Goal: Task Accomplishment & Management: Complete application form

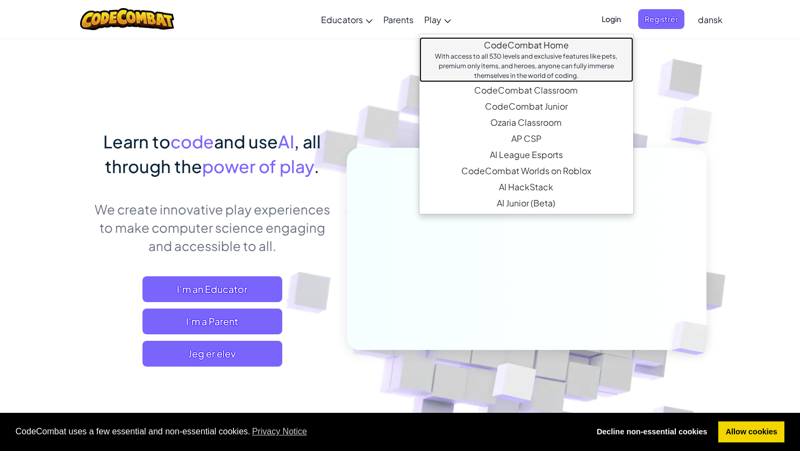
click at [453, 47] on link "CodeCombat Home With access to all 530 levels and exclusive features like pets,…" at bounding box center [526, 59] width 214 height 45
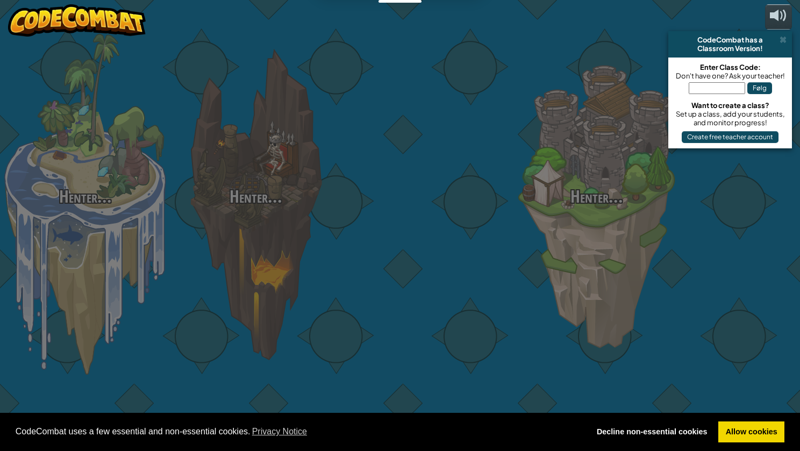
select select "da"
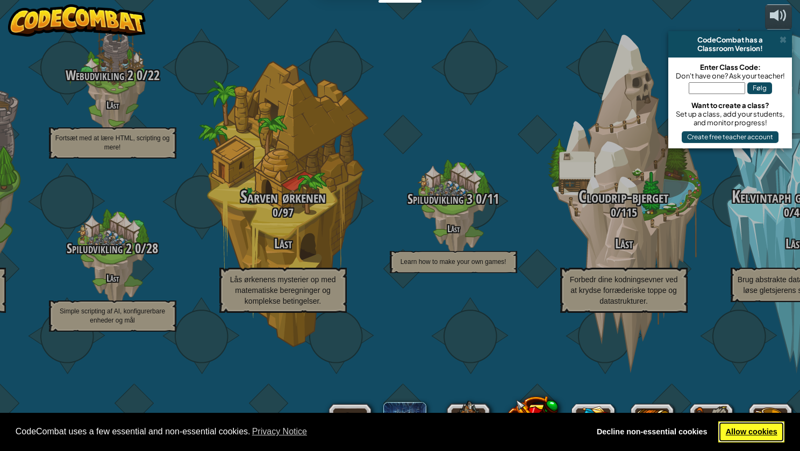
click at [738, 429] on link "Allow cookies" at bounding box center [751, 433] width 66 height 22
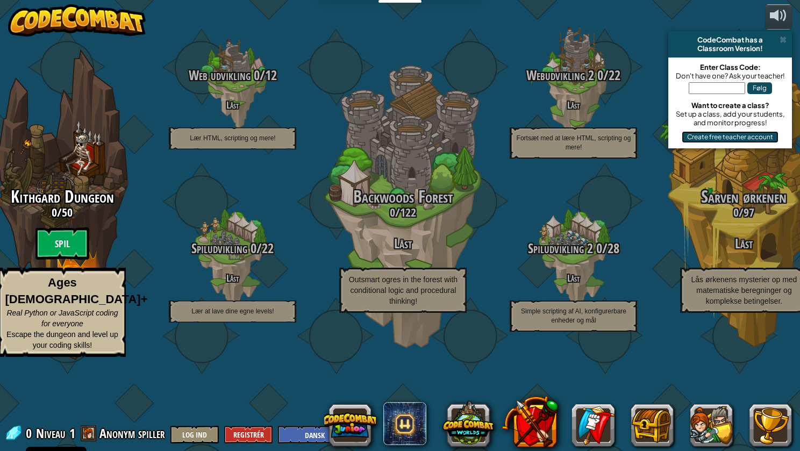
click at [710, 139] on button "Create free teacher account" at bounding box center [730, 137] width 97 height 12
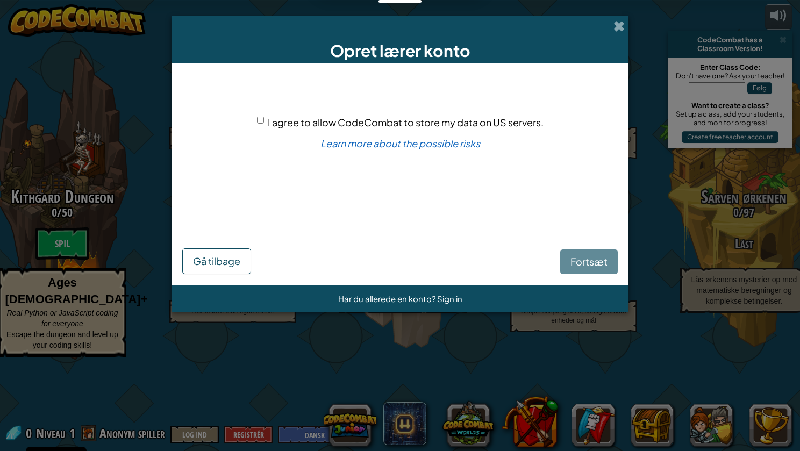
click at [394, 127] on span "I agree to allow CodeCombat to store my data on US servers." at bounding box center [406, 122] width 276 height 12
click at [264, 124] on input "I agree to allow CodeCombat to store my data on US servers." at bounding box center [260, 120] width 7 height 7
checkbox input "true"
click at [579, 266] on span "Fortsæt" at bounding box center [589, 261] width 37 height 12
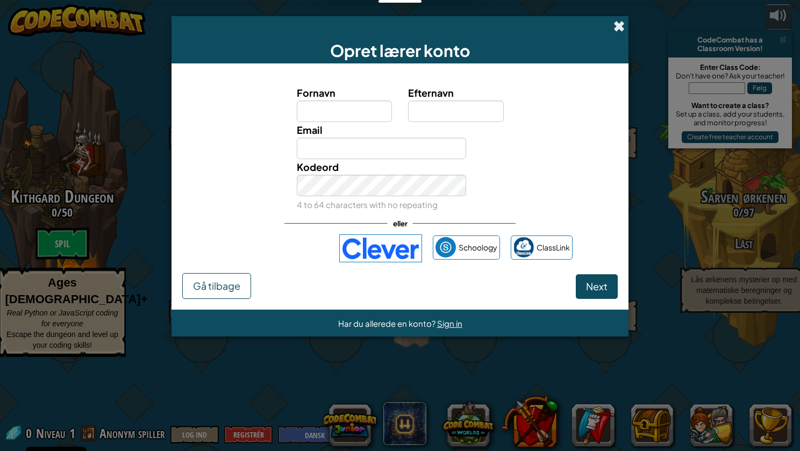
click at [618, 27] on span at bounding box center [619, 25] width 11 height 11
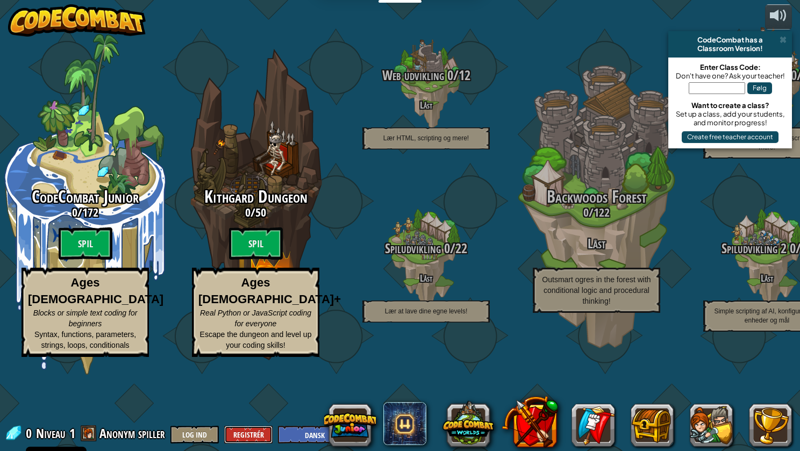
click at [254, 433] on button "Registrér" at bounding box center [248, 435] width 48 height 18
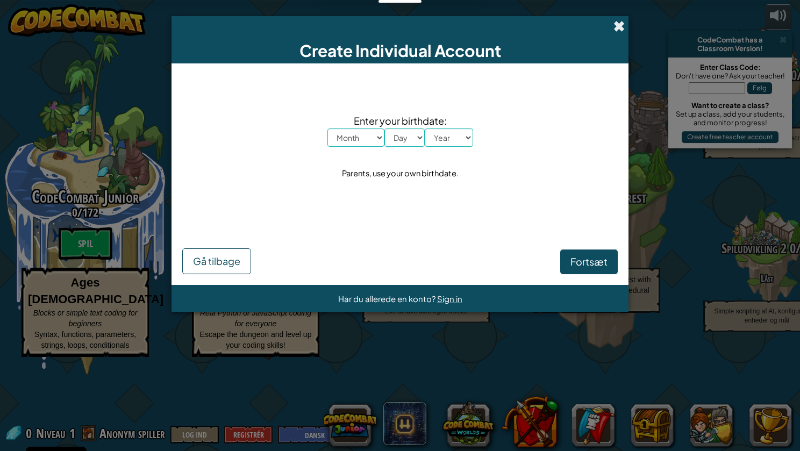
click at [619, 27] on span at bounding box center [619, 25] width 11 height 11
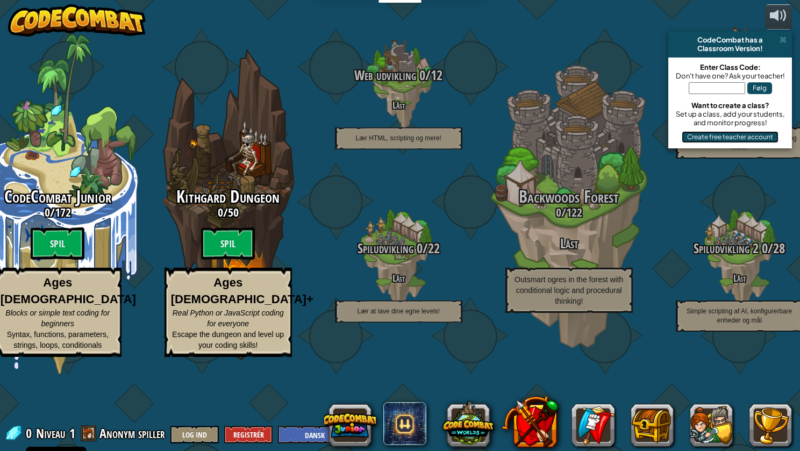
click at [721, 138] on button "Create free teacher account" at bounding box center [730, 137] width 97 height 12
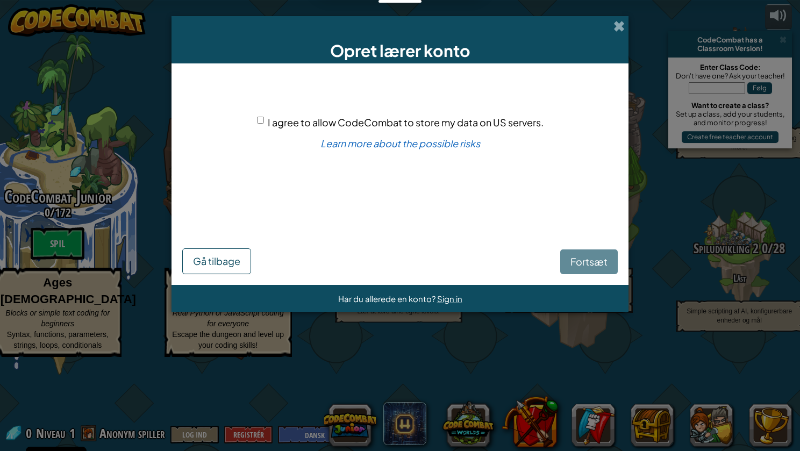
click at [545, 131] on div "I agree to allow CodeCombat to store my data on US servers. Learn more about th…" at bounding box center [400, 149] width 436 height 150
click at [520, 120] on span "I agree to allow CodeCombat to store my data on US servers." at bounding box center [406, 122] width 276 height 12
click at [264, 120] on input "I agree to allow CodeCombat to store my data on US servers." at bounding box center [260, 120] width 7 height 7
checkbox input "true"
click at [588, 255] on span "Fortsæt" at bounding box center [589, 261] width 37 height 12
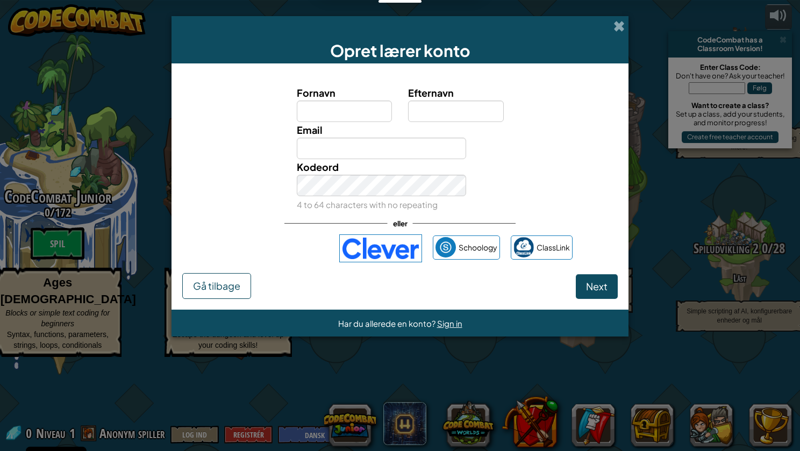
click at [514, 189] on div "Kodeord 4 to 64 characters with no repeating" at bounding box center [400, 185] width 446 height 53
click at [325, 112] on input "Fornavn" at bounding box center [345, 112] width 96 height 22
type input "[PERSON_NAME]"
type input "Kruse"
click at [399, 144] on input "Email" at bounding box center [382, 149] width 170 height 22
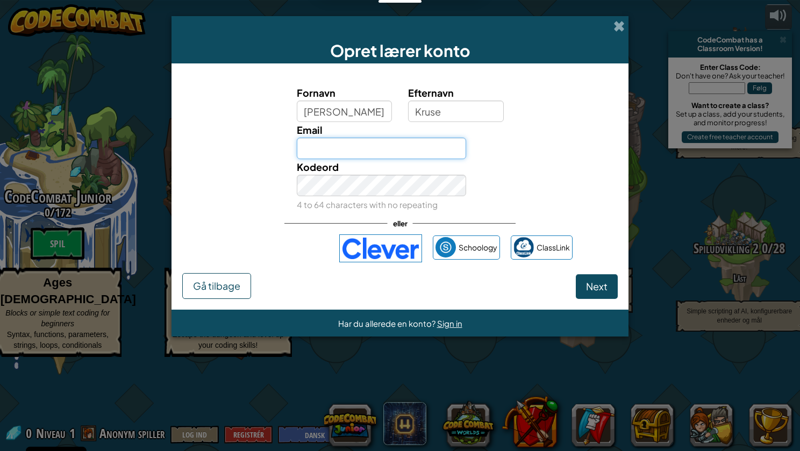
type input "[EMAIL_ADDRESS][DOMAIN_NAME]"
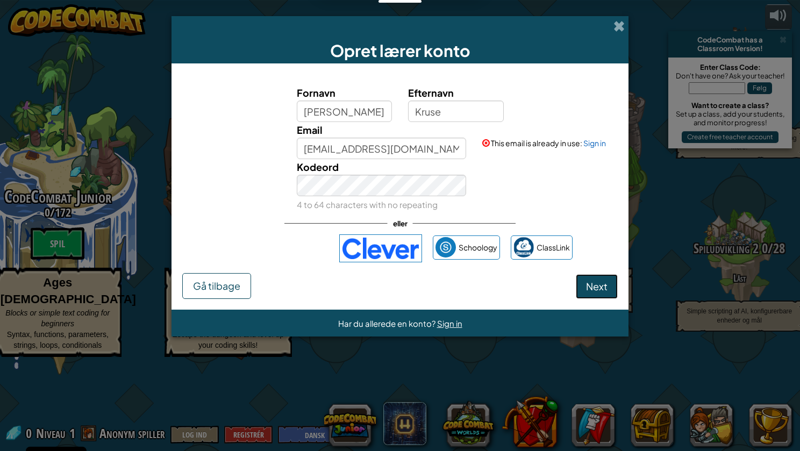
click at [597, 286] on span "Next" at bounding box center [597, 286] width 22 height 12
click at [602, 144] on link "Sign in" at bounding box center [594, 143] width 23 height 10
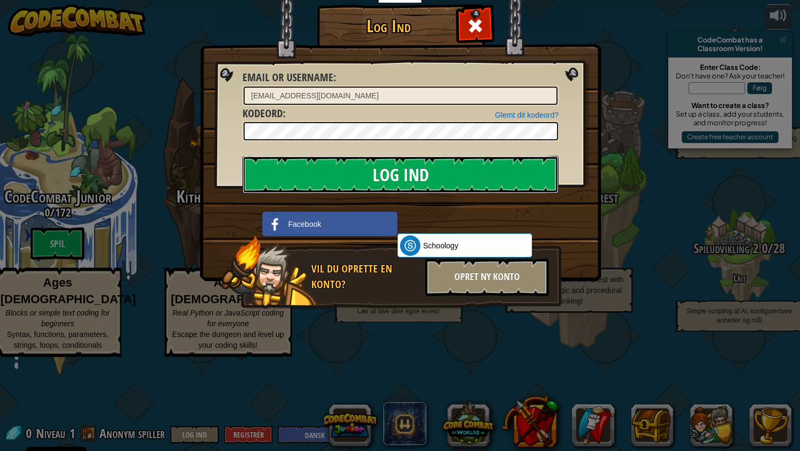
click at [383, 167] on input "Log Ind" at bounding box center [401, 175] width 316 height 38
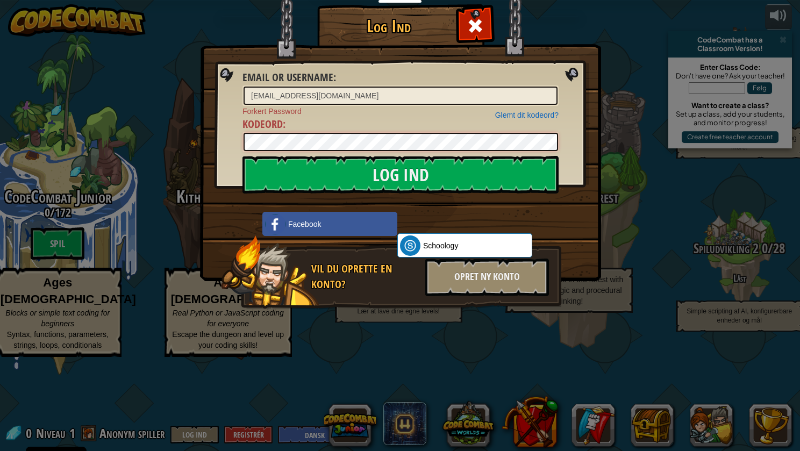
click at [243, 156] on input "Log Ind" at bounding box center [401, 175] width 316 height 38
